Goal: Information Seeking & Learning: Learn about a topic

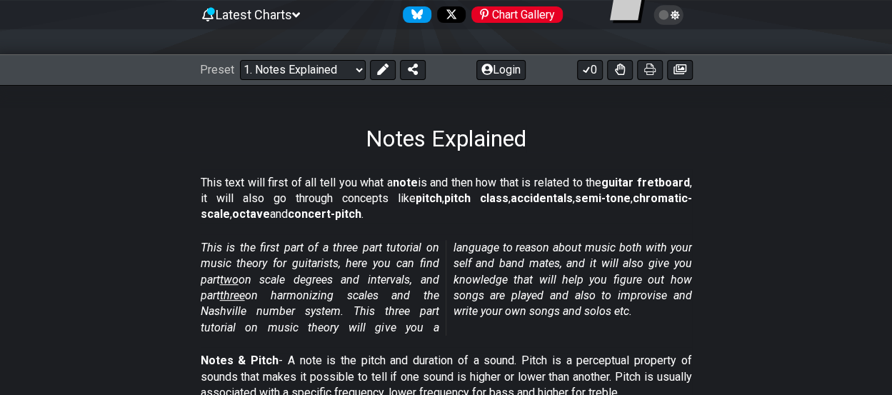
scroll to position [151, 0]
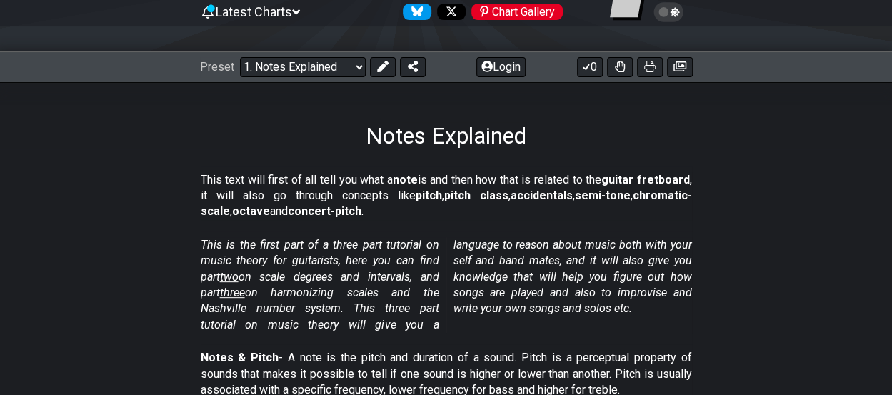
click at [294, 72] on select "Welcome to #fretflip! Initial Preset Custom Preset Minor Pentatonic Major Penta…" at bounding box center [303, 67] width 126 height 20
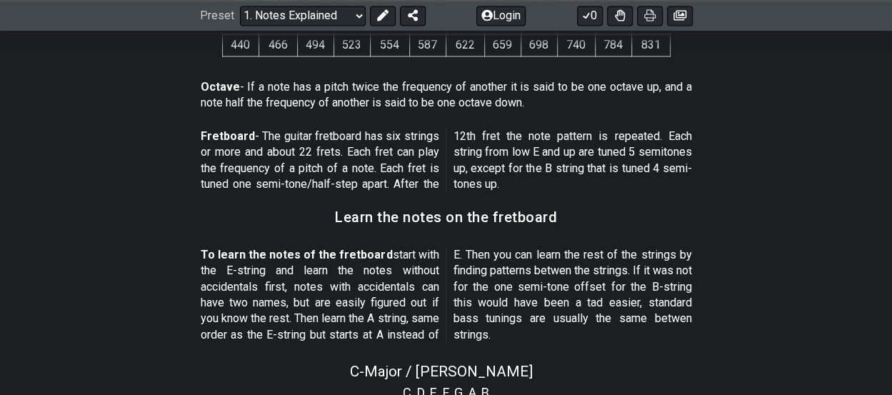
scroll to position [1112, 0]
click at [648, 16] on icon at bounding box center [649, 15] width 11 height 11
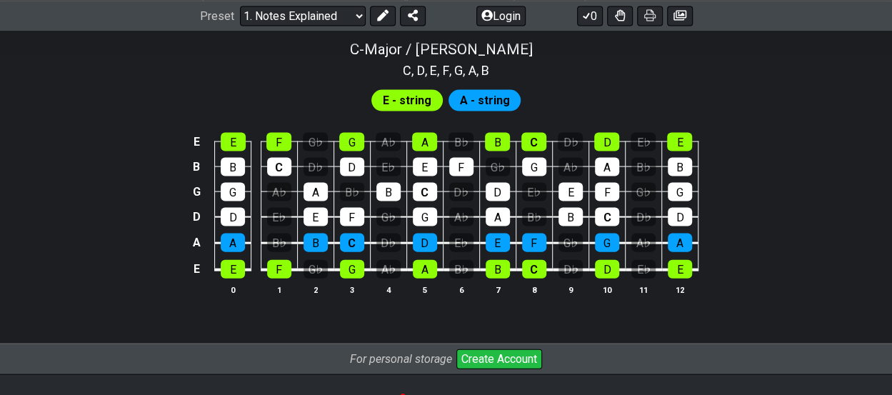
scroll to position [1435, 0]
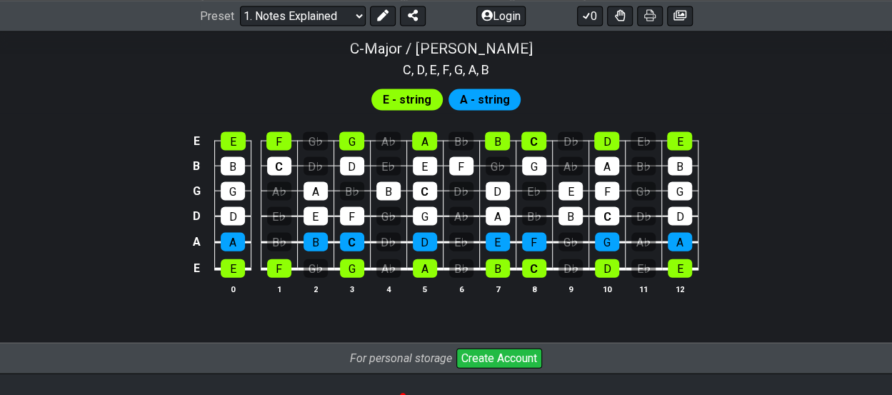
click at [342, 16] on select "Welcome to #fretflip! Initial Preset Custom Preset Minor Pentatonic Major Penta…" at bounding box center [303, 16] width 126 height 20
click at [240, 26] on select "Welcome to #fretflip! Initial Preset Custom Preset Minor Pentatonic Major Penta…" at bounding box center [303, 16] width 126 height 20
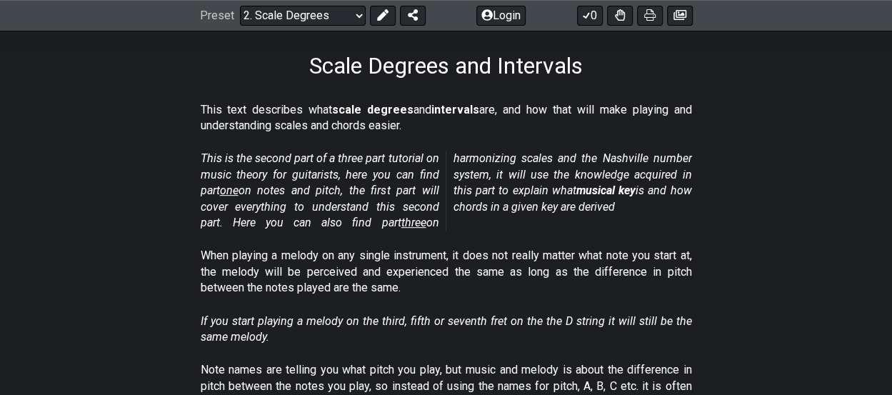
scroll to position [231, 0]
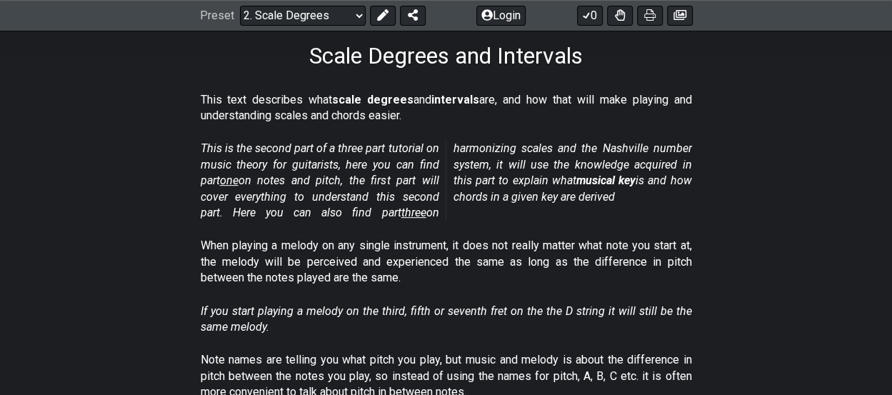
click at [323, 10] on select "Welcome to #fretflip! Initial Preset Custom Preset Minor Pentatonic Major Penta…" at bounding box center [303, 16] width 126 height 20
click at [240, 26] on select "Welcome to #fretflip! Initial Preset Custom Preset Minor Pentatonic Major Penta…" at bounding box center [303, 16] width 126 height 20
select select "/musical-notes-explained"
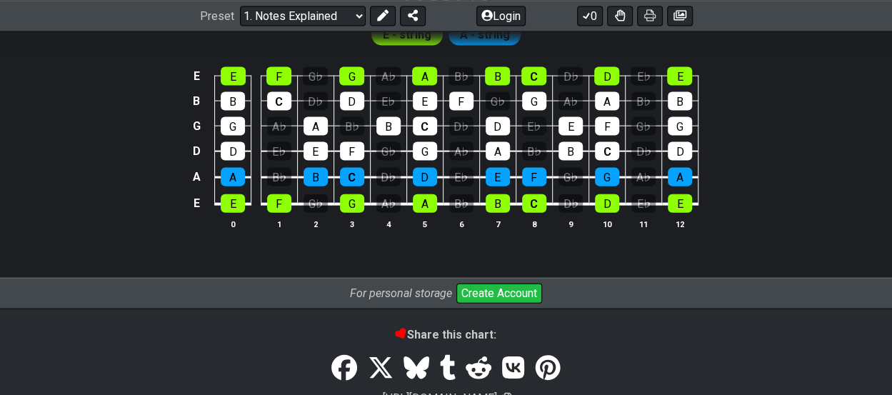
scroll to position [1499, 0]
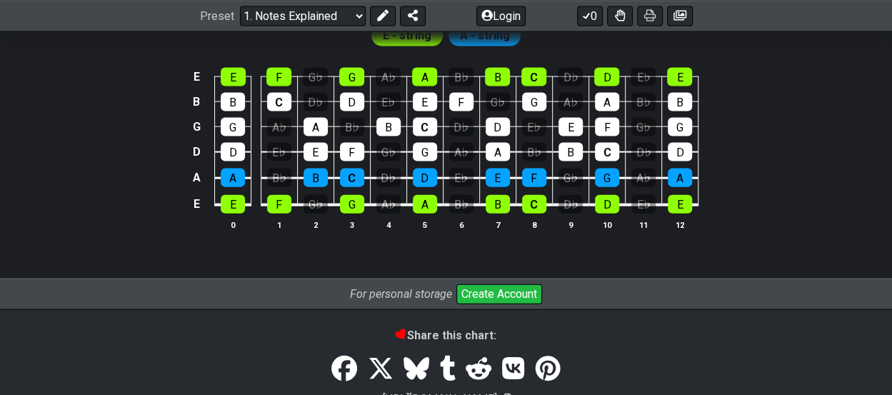
click at [590, 16] on icon at bounding box center [586, 15] width 14 height 11
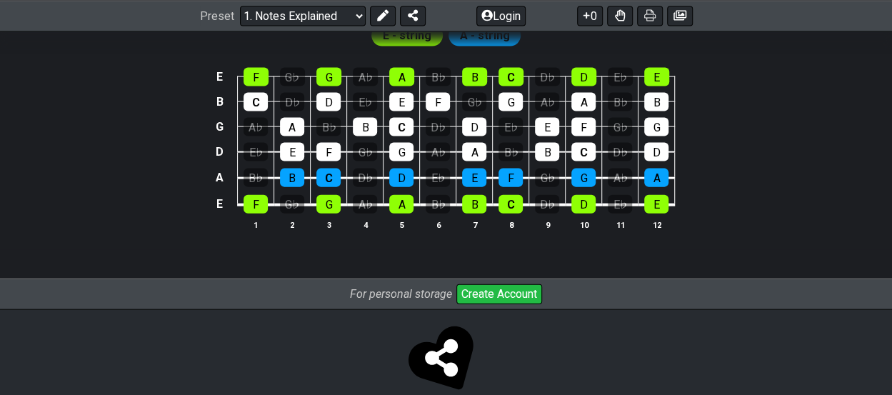
click at [590, 16] on icon at bounding box center [586, 15] width 14 height 11
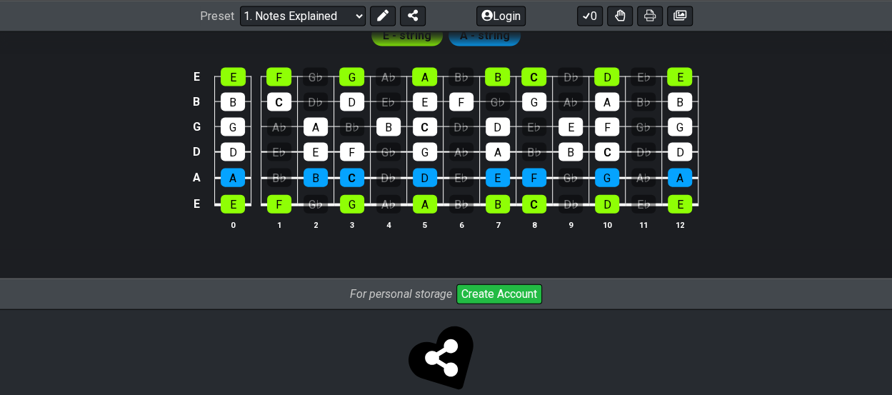
click at [590, 16] on icon at bounding box center [586, 15] width 14 height 11
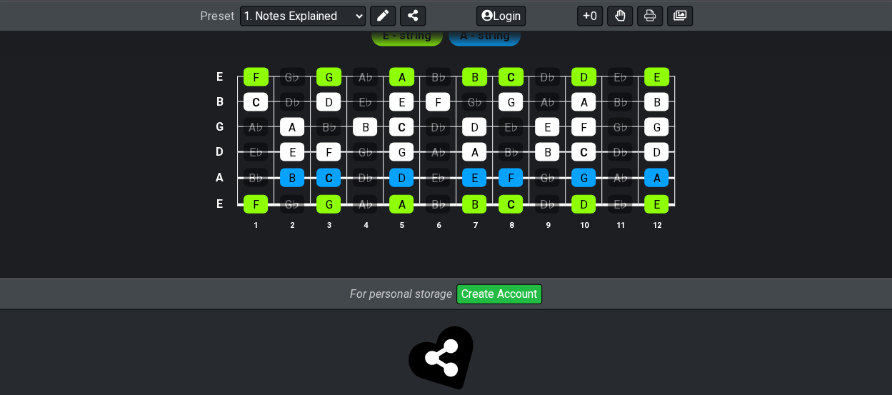
click at [590, 16] on icon at bounding box center [586, 15] width 14 height 11
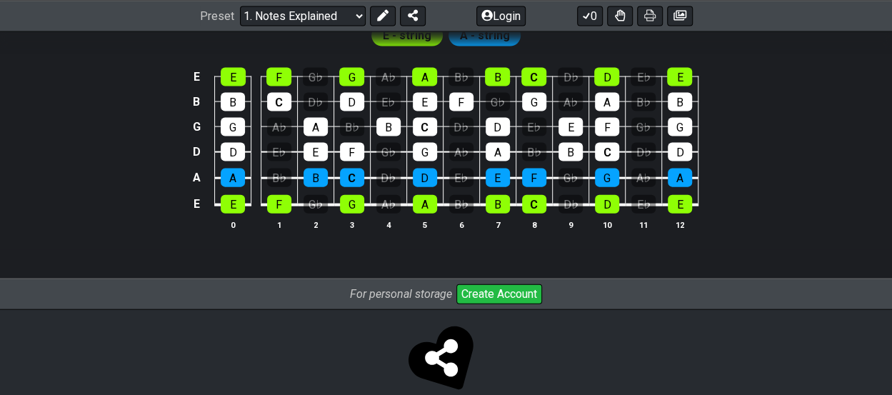
click at [590, 16] on icon at bounding box center [586, 15] width 14 height 11
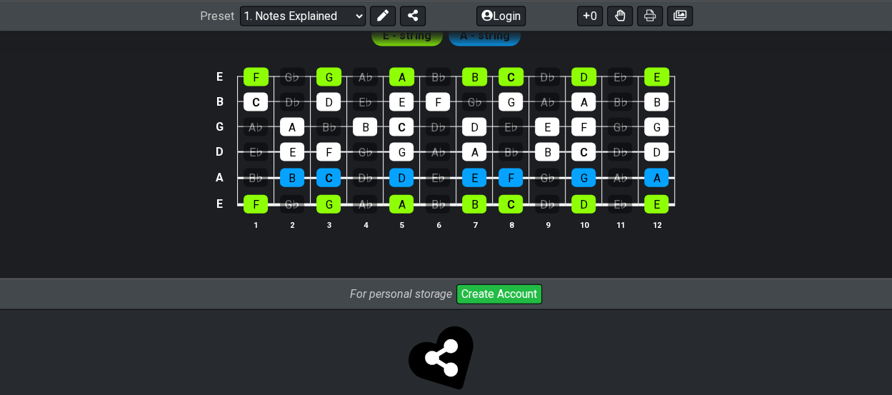
click at [590, 16] on icon at bounding box center [586, 15] width 14 height 11
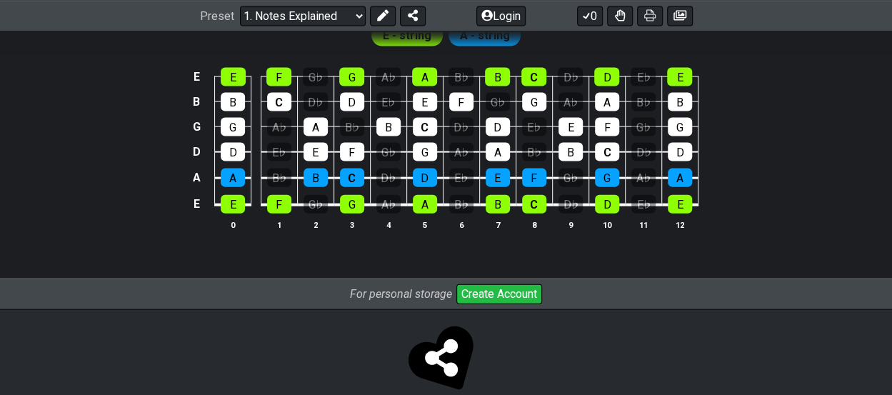
click at [590, 16] on icon at bounding box center [586, 15] width 14 height 11
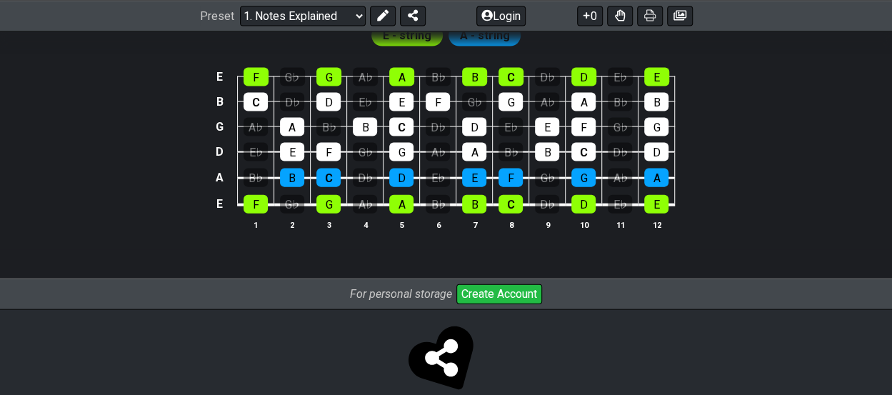
click at [590, 16] on icon at bounding box center [586, 15] width 14 height 11
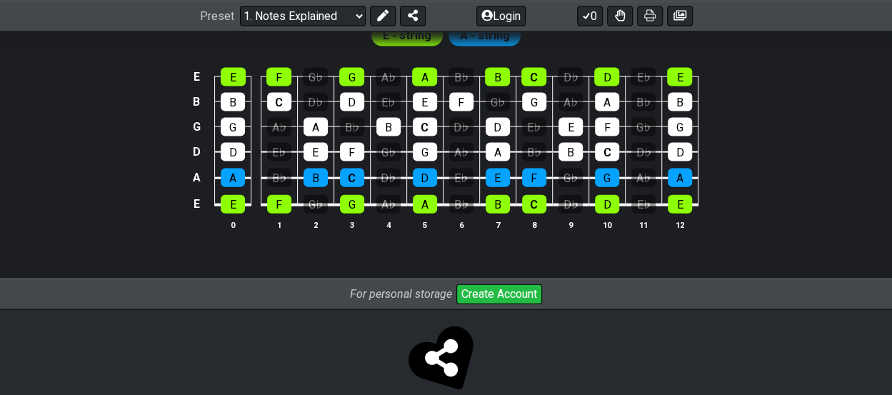
click at [590, 16] on icon at bounding box center [586, 15] width 14 height 11
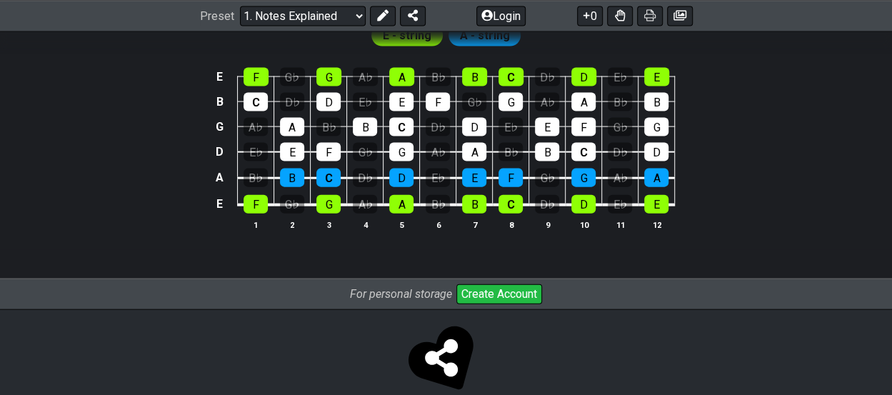
click at [590, 16] on icon at bounding box center [586, 15] width 14 height 11
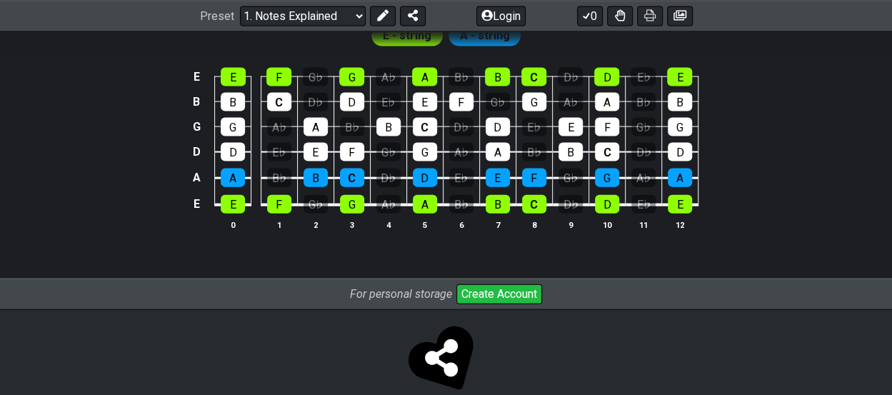
click at [590, 16] on icon at bounding box center [586, 15] width 14 height 11
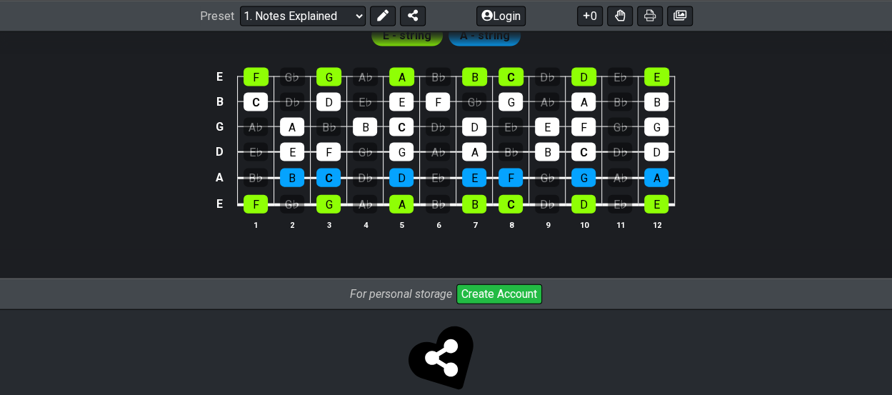
click at [590, 16] on icon at bounding box center [586, 15] width 14 height 11
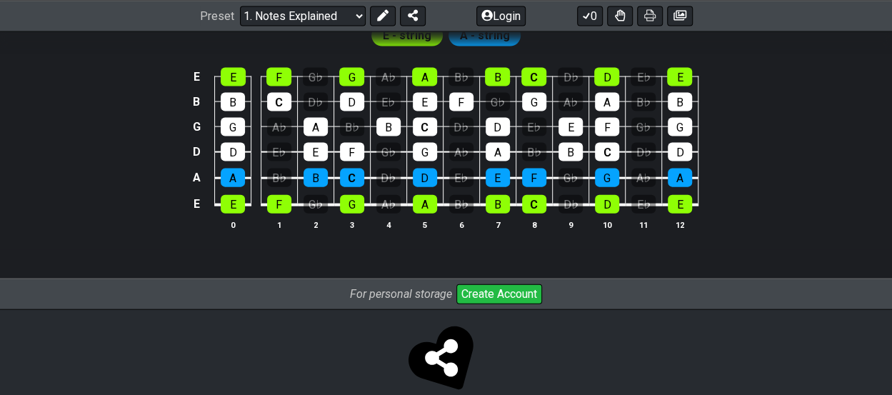
click at [590, 16] on icon at bounding box center [586, 15] width 14 height 11
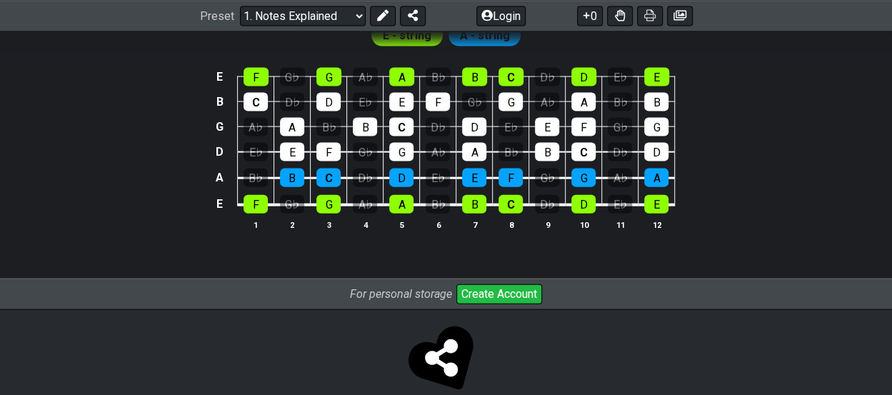
click at [590, 16] on icon at bounding box center [586, 15] width 14 height 11
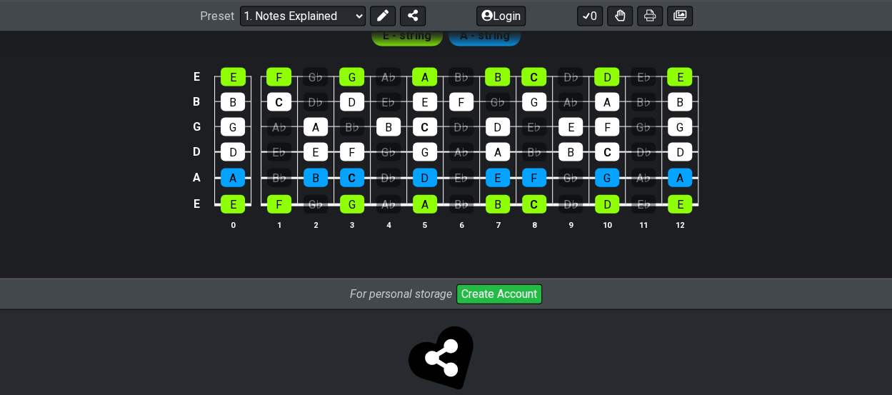
click at [590, 16] on icon at bounding box center [586, 15] width 14 height 11
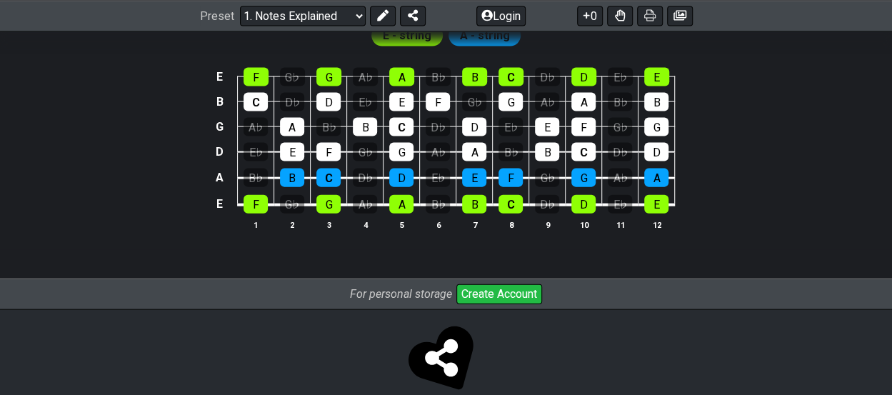
click at [590, 16] on icon at bounding box center [586, 15] width 14 height 11
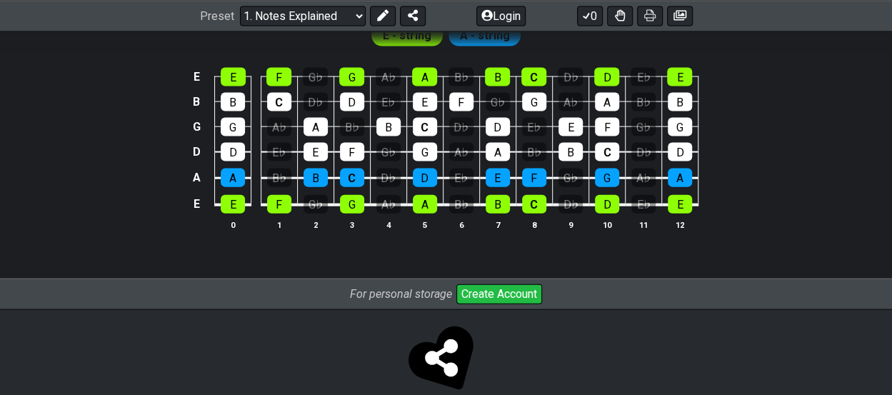
click at [590, 16] on icon at bounding box center [586, 15] width 14 height 11
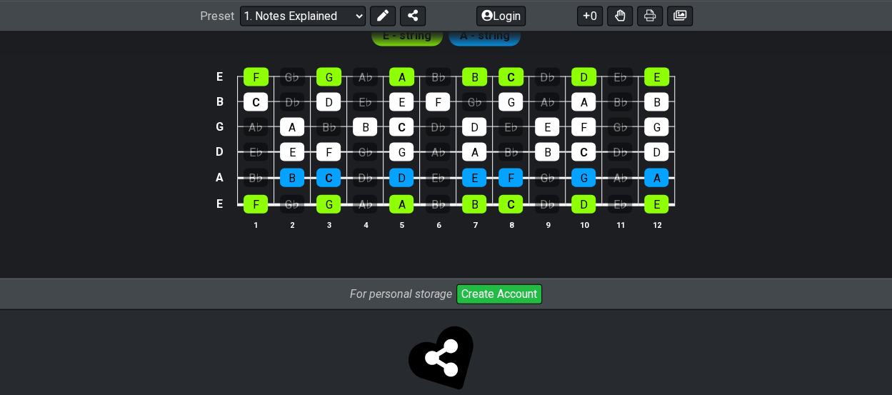
click at [590, 16] on icon at bounding box center [586, 15] width 14 height 11
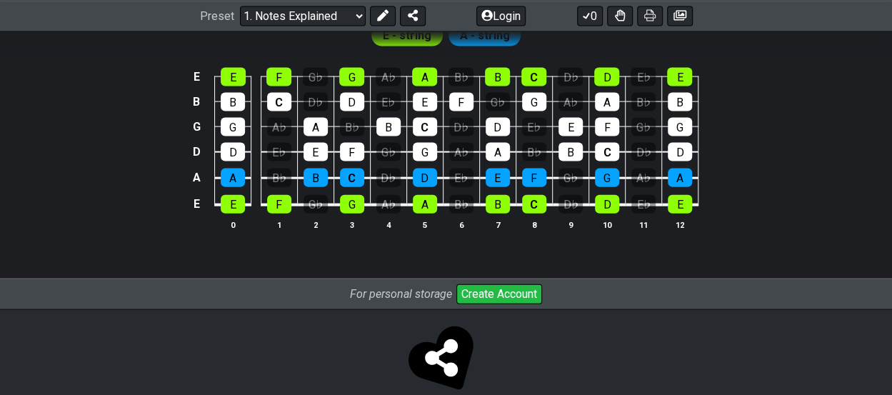
click at [590, 16] on icon at bounding box center [586, 15] width 14 height 11
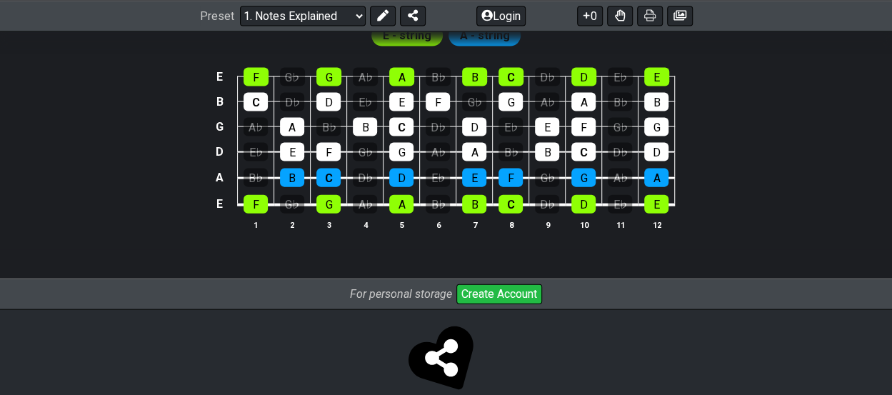
click at [588, 16] on icon at bounding box center [586, 15] width 14 height 11
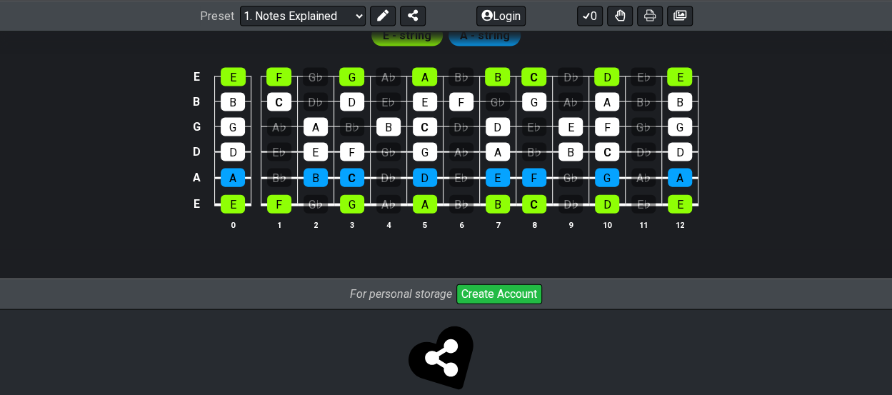
click at [588, 16] on icon at bounding box center [586, 15] width 14 height 11
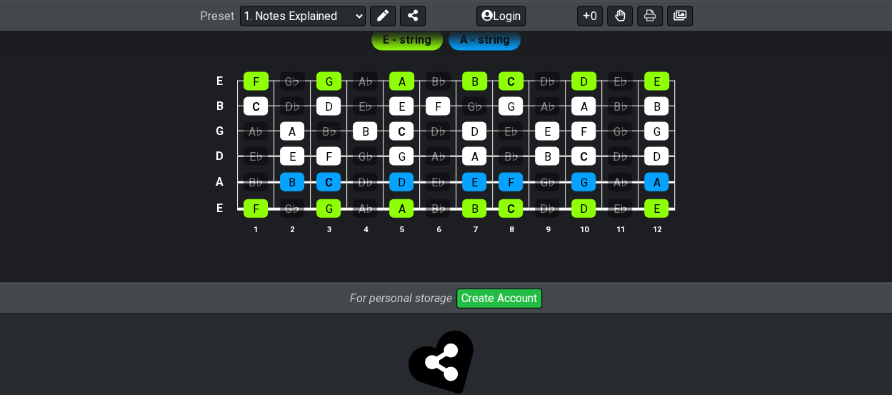
scroll to position [1494, 0]
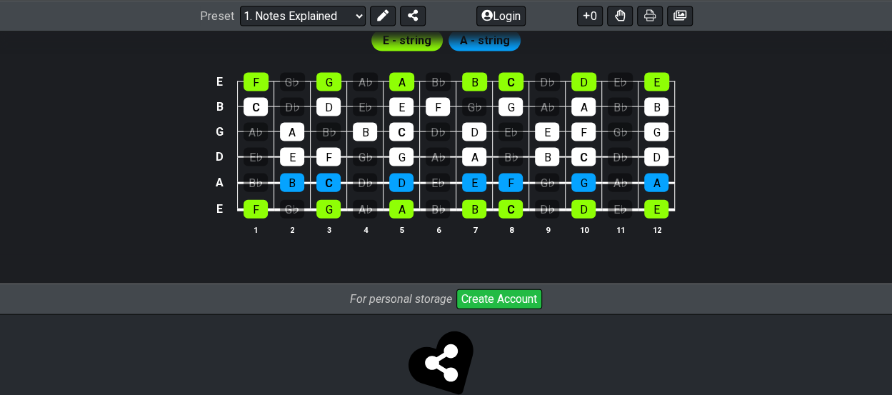
click at [593, 19] on button "0" at bounding box center [590, 16] width 26 height 20
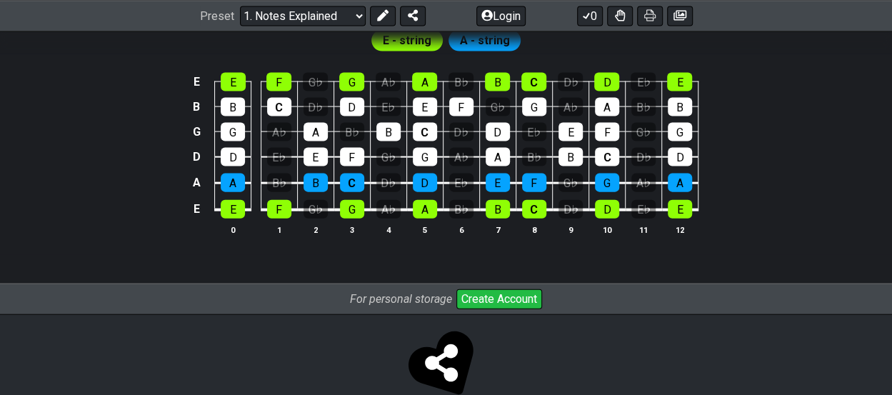
click at [593, 19] on button "0" at bounding box center [590, 16] width 26 height 20
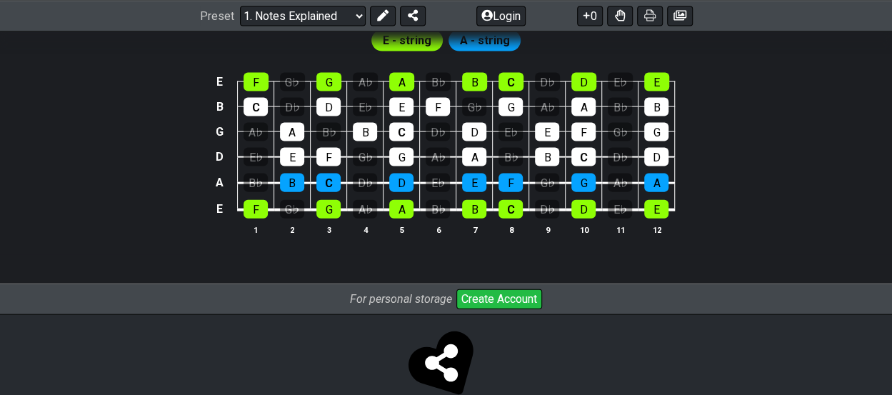
click at [593, 19] on button "0" at bounding box center [590, 16] width 26 height 20
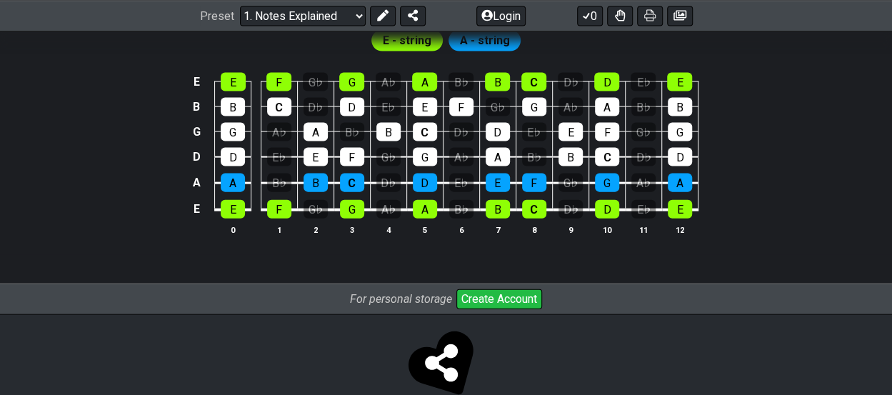
click at [593, 19] on button "0" at bounding box center [590, 16] width 26 height 20
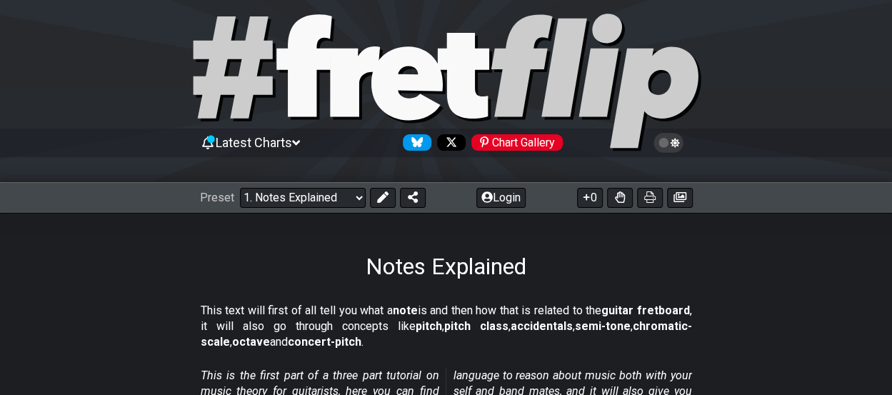
scroll to position [14, 0]
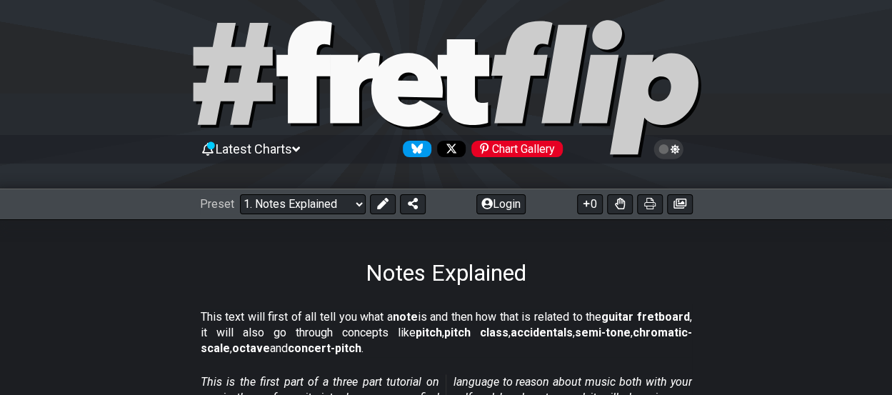
click at [623, 198] on icon at bounding box center [620, 203] width 10 height 11
click at [624, 204] on button at bounding box center [620, 204] width 26 height 20
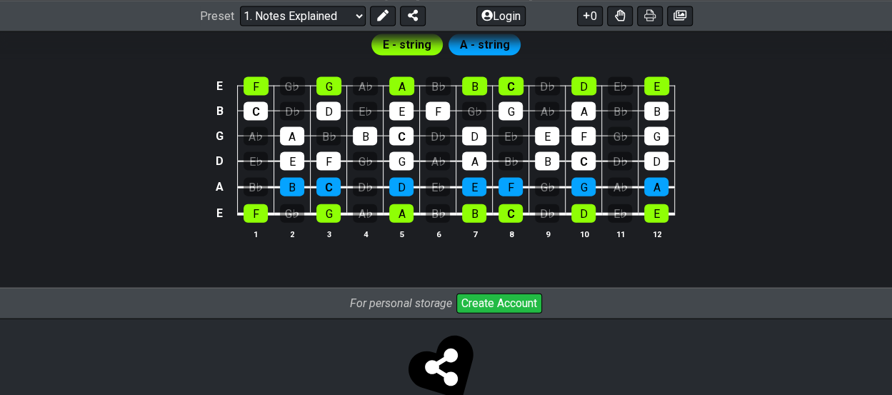
scroll to position [1478, 0]
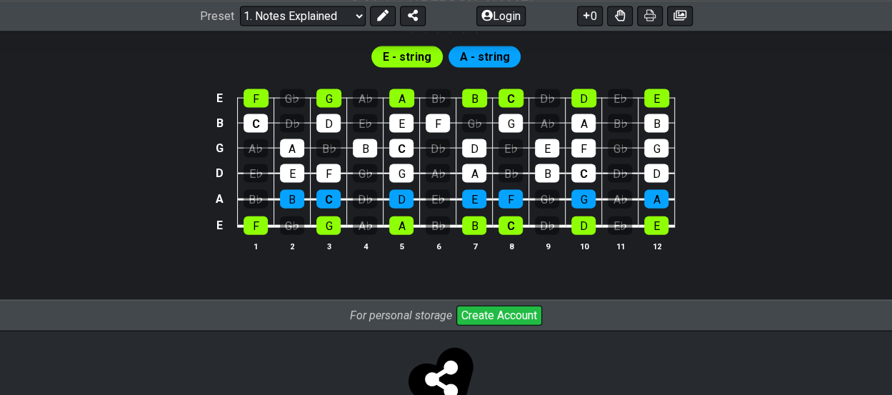
click at [618, 10] on icon at bounding box center [620, 15] width 10 height 11
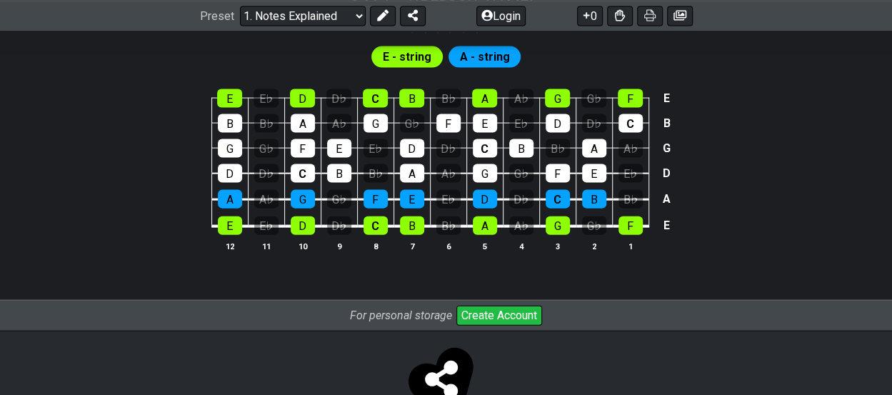
click at [618, 10] on icon at bounding box center [620, 14] width 10 height 11
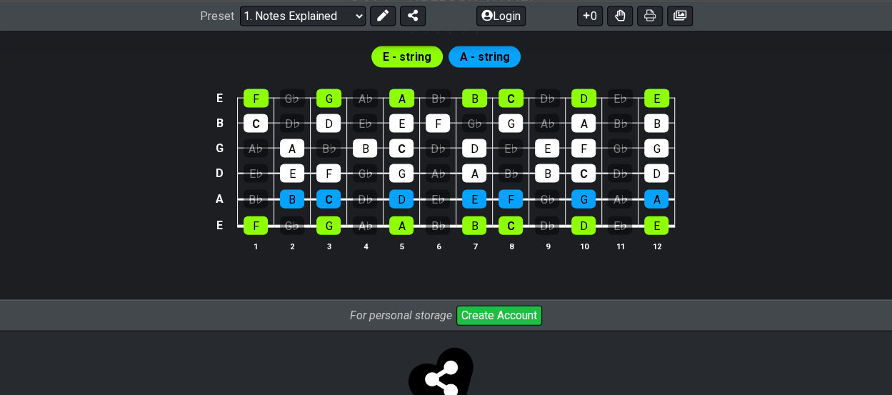
click at [681, 20] on icon at bounding box center [679, 16] width 13 height 10
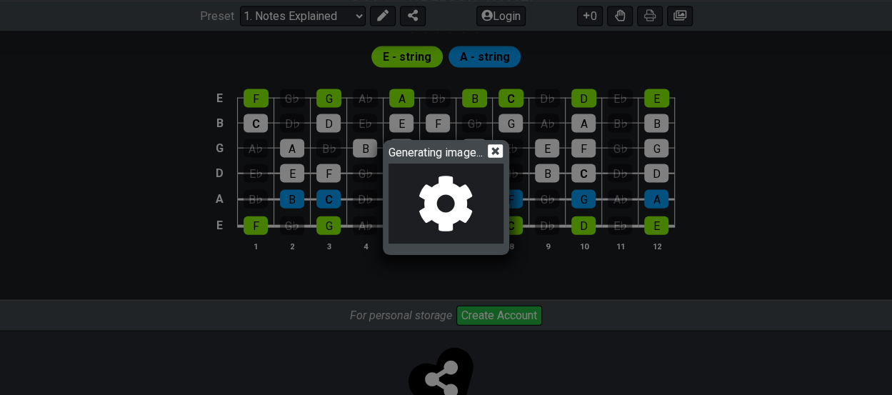
click at [490, 146] on icon at bounding box center [495, 151] width 15 height 14
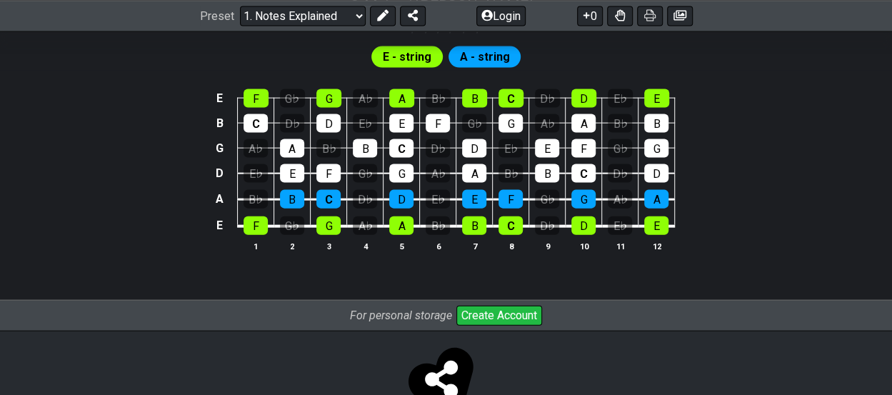
click at [378, 17] on icon at bounding box center [381, 15] width 11 height 11
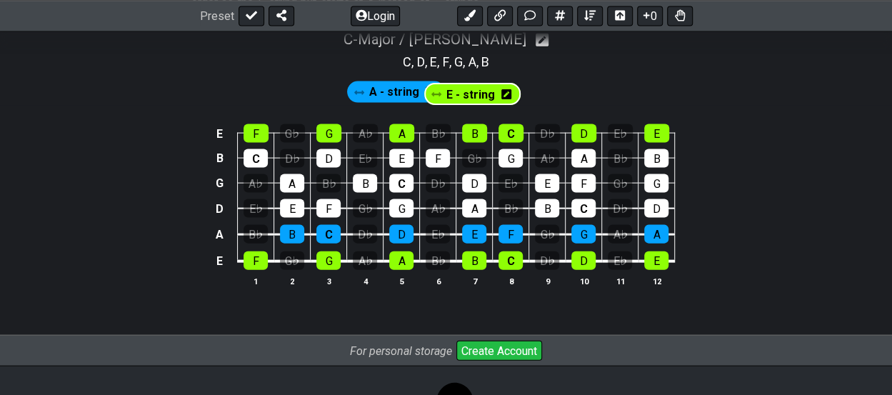
drag, startPoint x: 367, startPoint y: 58, endPoint x: 448, endPoint y: 106, distance: 94.4
click at [448, 106] on section "E - string A - string E F G♭ G A♭ A B♭ B C D♭ D E♭ E B C D♭ D E♭ E F G♭ G A♭ A …" at bounding box center [446, 188] width 892 height 235
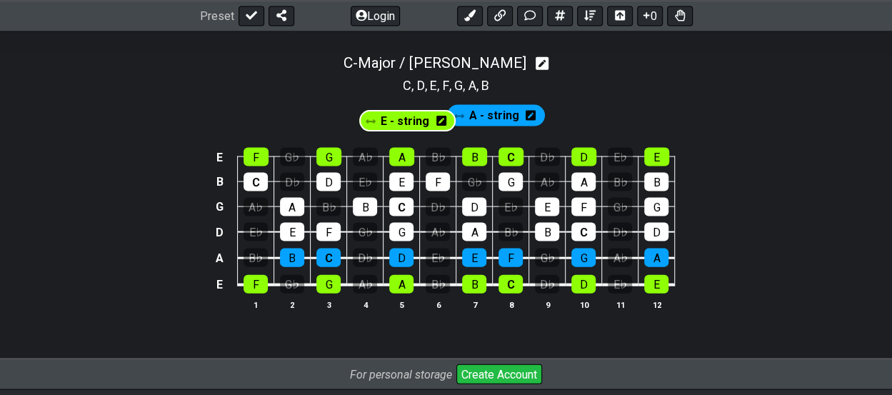
scroll to position [1420, 0]
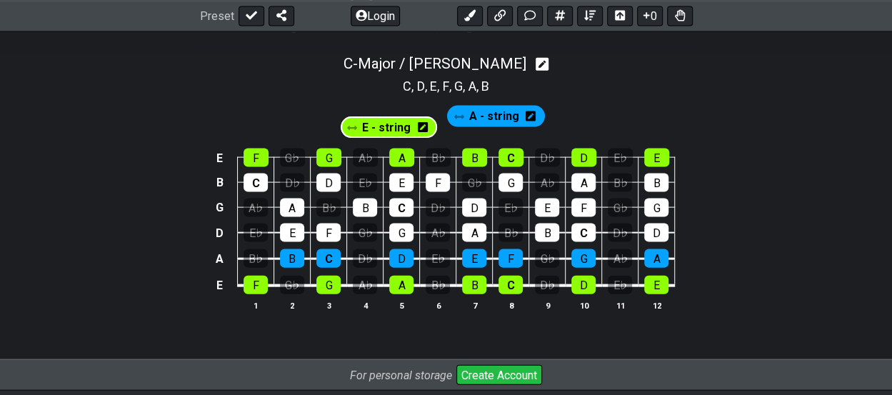
drag, startPoint x: 482, startPoint y: 92, endPoint x: 370, endPoint y: 129, distance: 117.9
click at [370, 129] on section "A - string E - string E F G♭ G A♭ A B♭ B C D♭ D E♭ E B C D♭ D E♭ E F G♭ G A♭ A …" at bounding box center [446, 213] width 892 height 235
click at [383, 130] on div "E F G♭ G A♭ A B♭ B C D♭ D E♭ E B C D♭ D E♭ E F G♭ G A♭ A B♭ B G A♭ A B♭ B C D♭ …" at bounding box center [446, 230] width 892 height 201
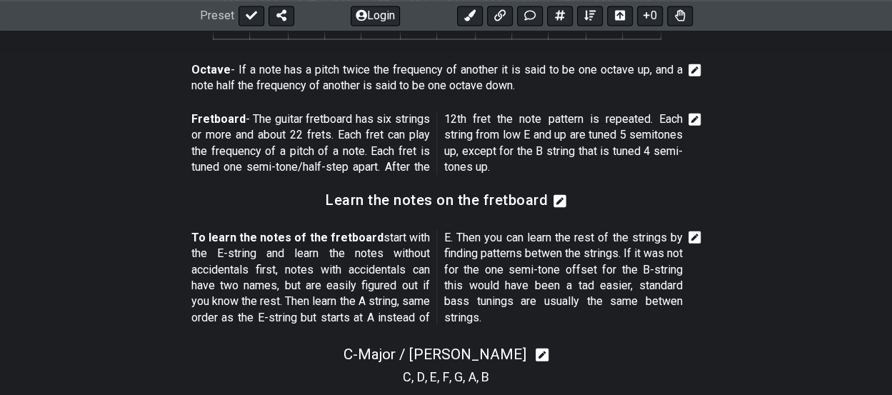
scroll to position [1129, 0]
drag, startPoint x: 558, startPoint y: 195, endPoint x: 653, endPoint y: 271, distance: 121.4
click at [695, 238] on icon at bounding box center [694, 238] width 13 height 13
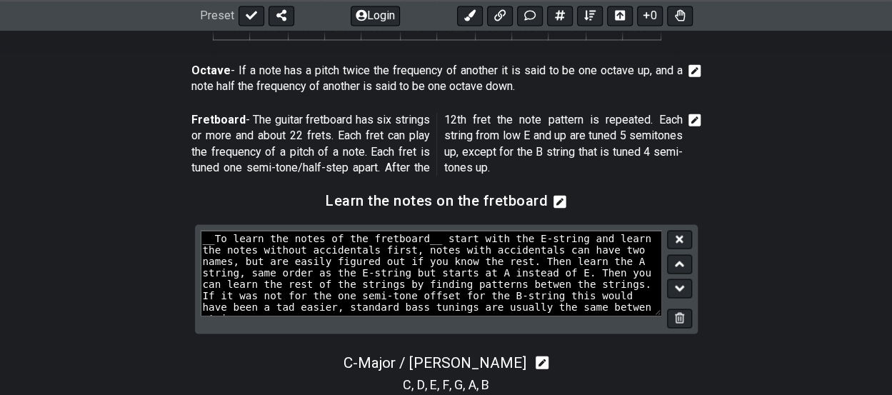
click at [745, 256] on section "__To learn the notes of the fretboard__ start with the E-string and learn the n…" at bounding box center [446, 284] width 892 height 121
click at [683, 232] on button at bounding box center [679, 239] width 24 height 19
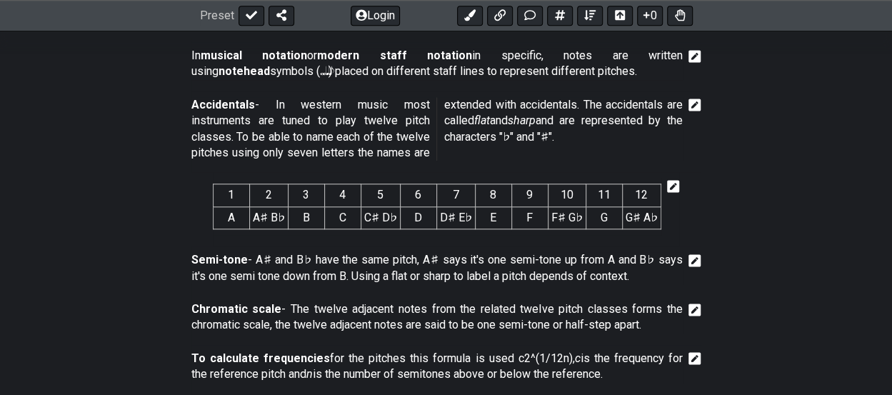
scroll to position [595, 0]
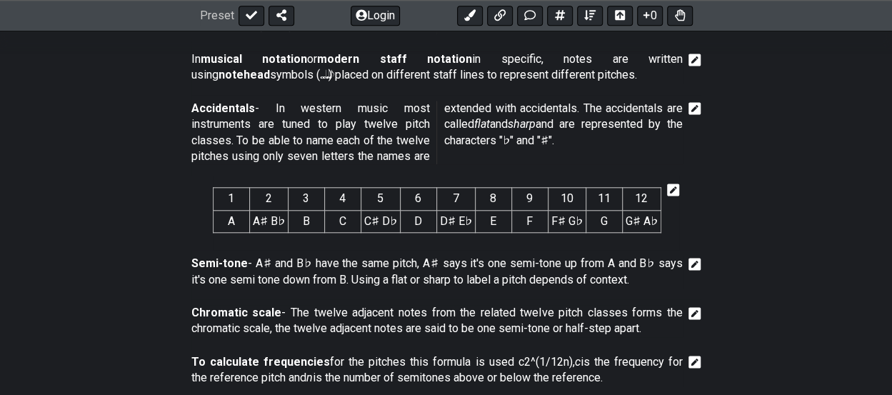
click at [239, 15] on button at bounding box center [251, 16] width 26 height 20
select select "/musical-notes-explained"
